Goal: Information Seeking & Learning: Find specific page/section

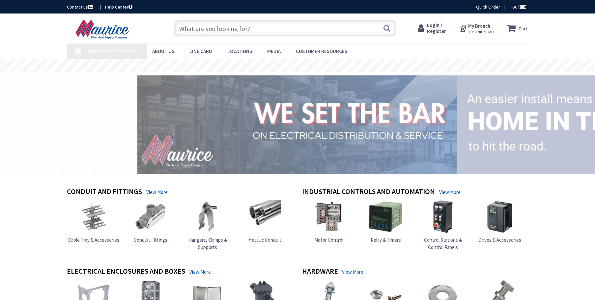
click at [440, 31] on span "Login / Register" at bounding box center [436, 28] width 19 height 12
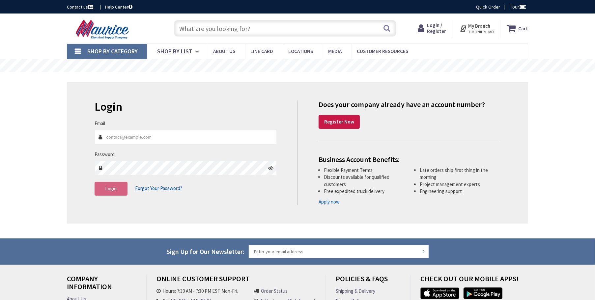
type input "[PERSON_NAME][EMAIL_ADDRESS][DOMAIN_NAME]"
drag, startPoint x: 0, startPoint y: 0, endPoint x: 225, endPoint y: 31, distance: 227.2
click at [225, 31] on input "text" at bounding box center [285, 28] width 222 height 16
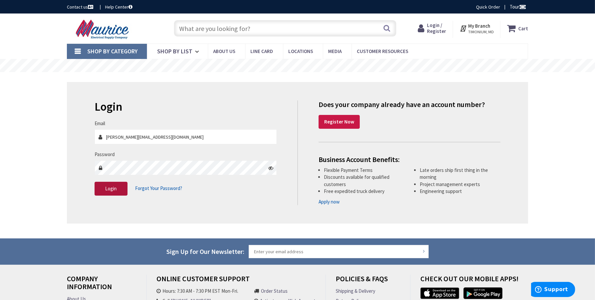
click at [108, 189] on span "Login" at bounding box center [111, 189] width 12 height 6
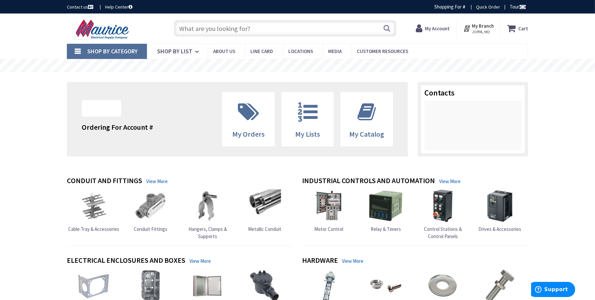
drag, startPoint x: 0, startPoint y: 0, endPoint x: 205, endPoint y: 28, distance: 206.6
click at [205, 28] on input "text" at bounding box center [285, 28] width 222 height 16
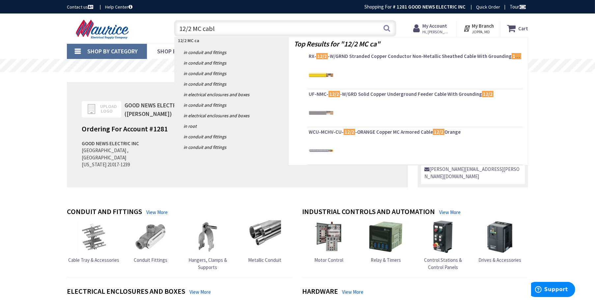
type input "12/2 MC cable"
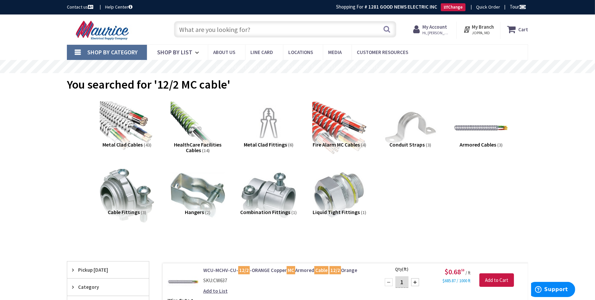
click at [196, 28] on input "text" at bounding box center [285, 29] width 222 height 16
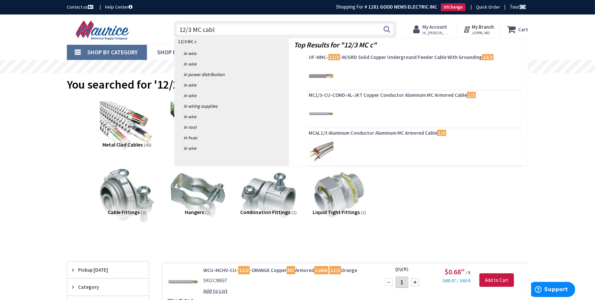
type input "12/3 MC cable"
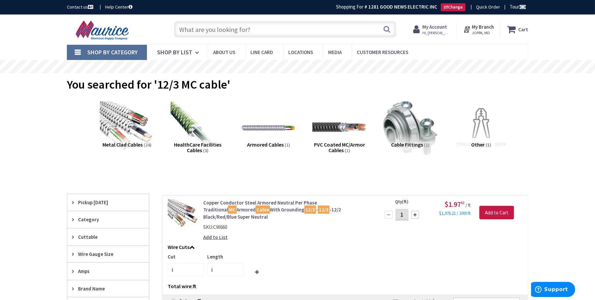
click at [237, 33] on input "text" at bounding box center [285, 29] width 222 height 16
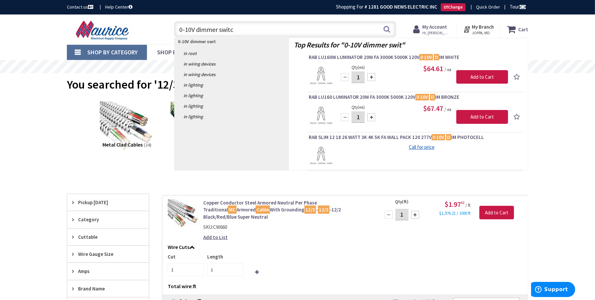
type input "0-10V dimmer switch"
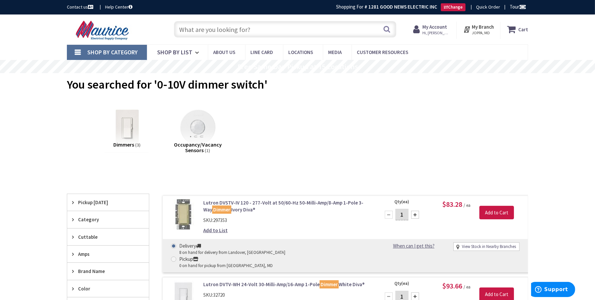
click at [224, 30] on input "text" at bounding box center [285, 29] width 222 height 16
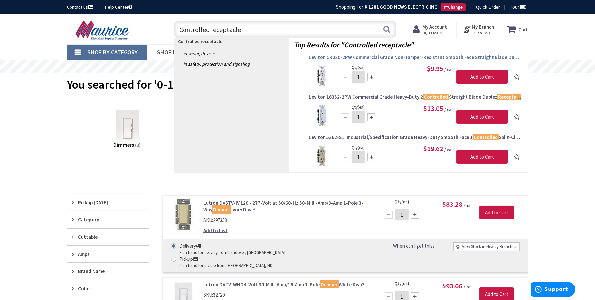
type input "Controlled receptacle"
click at [338, 56] on span "Leviton CR020-2PW Commercial Grade Non-Tamper-Resistant Smooth Face Straight Bl…" at bounding box center [415, 57] width 213 height 7
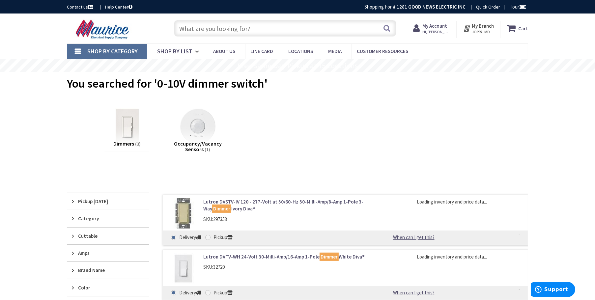
click at [199, 30] on input "text" at bounding box center [285, 28] width 222 height 16
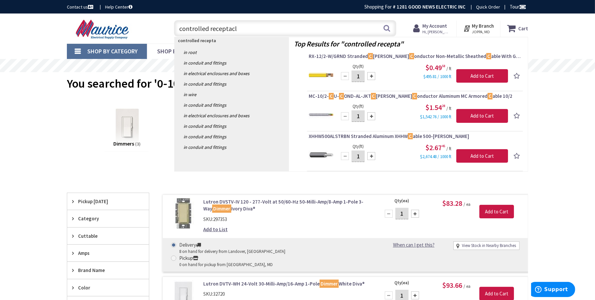
type input "controlled receptacle"
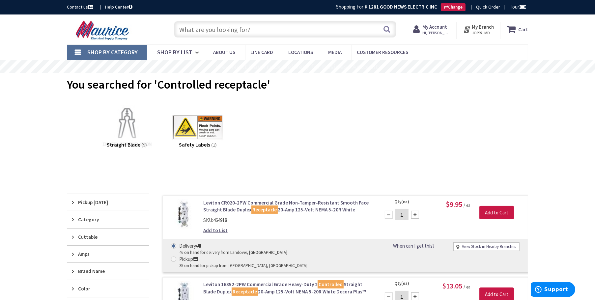
click at [227, 29] on input "text" at bounding box center [285, 29] width 222 height 16
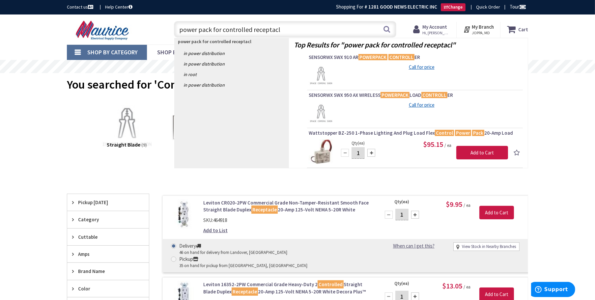
type input "power pack for controlled receptacle"
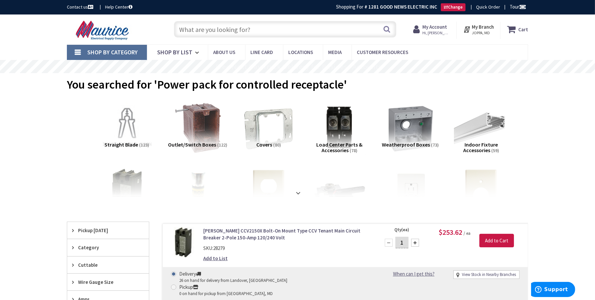
click at [224, 25] on input "text" at bounding box center [285, 29] width 222 height 16
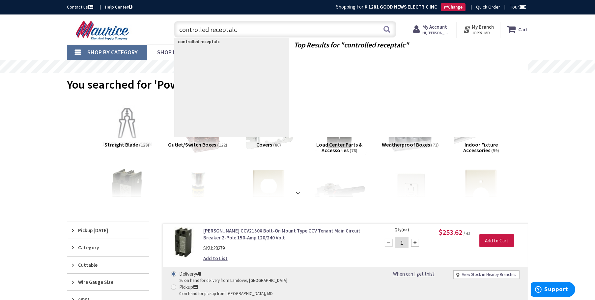
type input "controlled receptalce"
